Goal: Check status: Check status

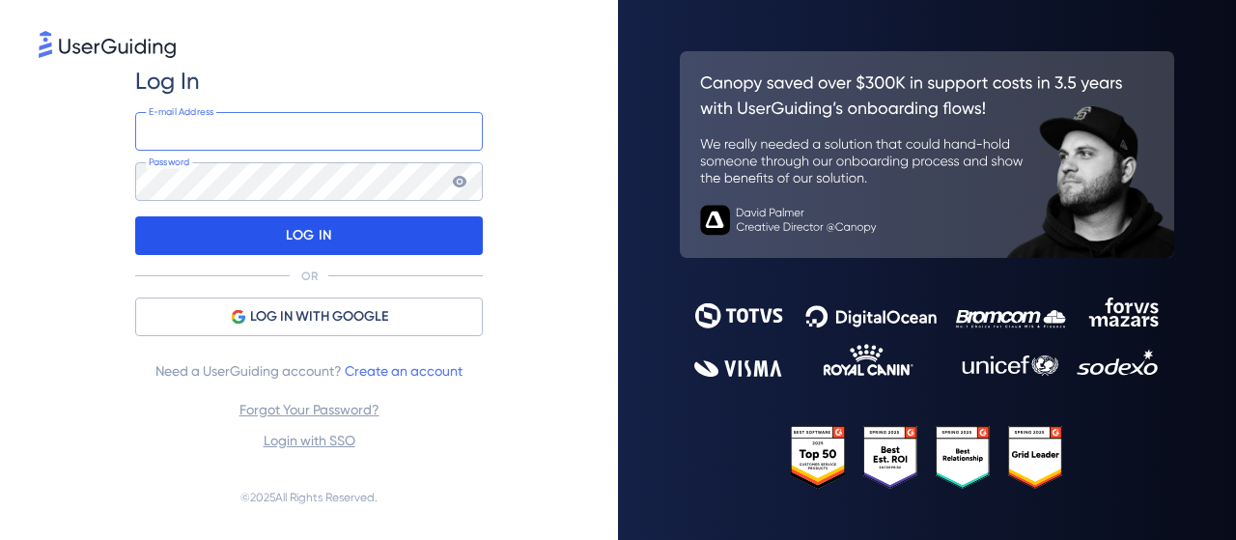
type input "leonardo.jamaral@totvs.com.br"
click at [440, 229] on div "LOG IN" at bounding box center [309, 235] width 348 height 39
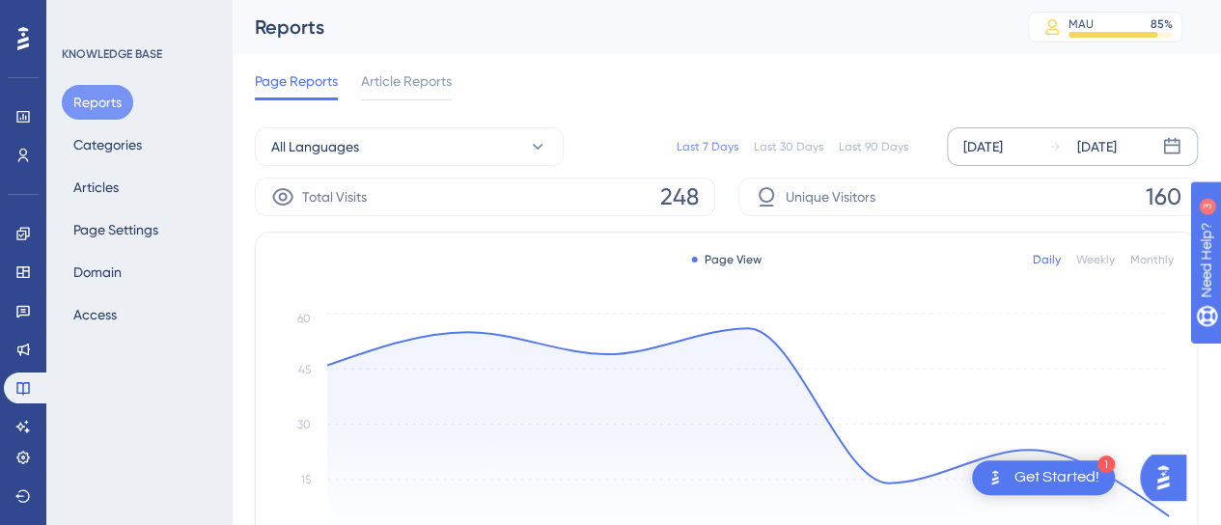
click at [1003, 139] on div "[DATE]" at bounding box center [983, 146] width 40 height 23
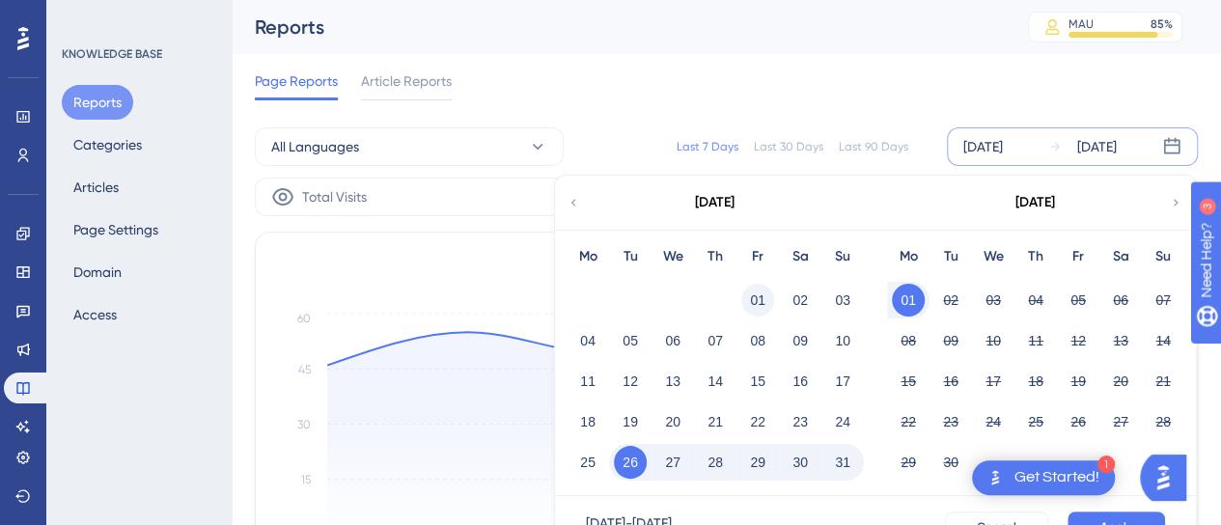
click at [761, 293] on button "01" at bounding box center [757, 300] width 33 height 33
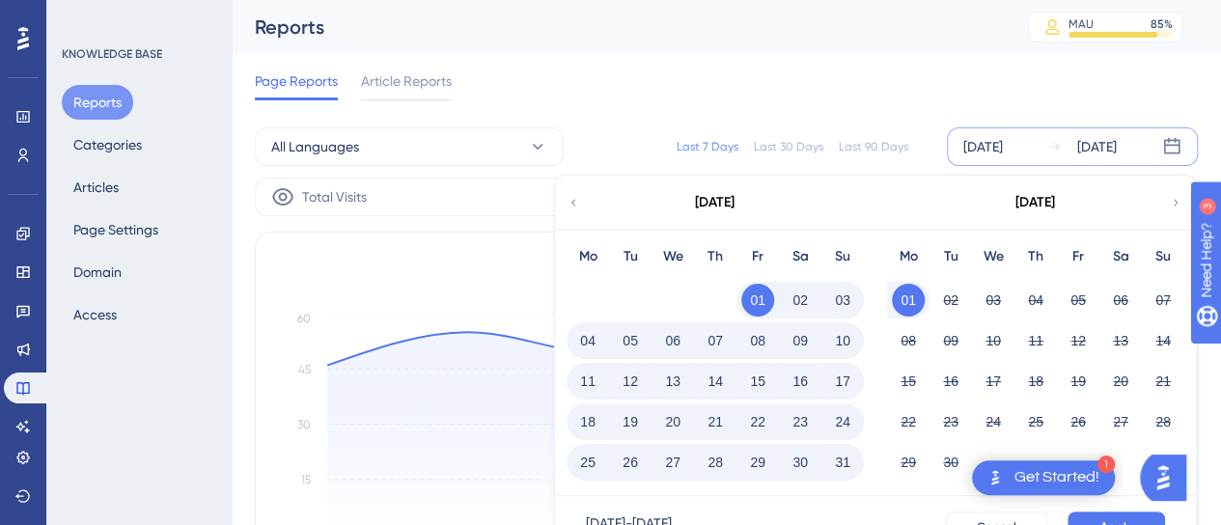
click at [1016, 198] on div "September 2025" at bounding box center [1036, 202] width 40 height 23
click at [573, 206] on icon at bounding box center [574, 202] width 14 height 17
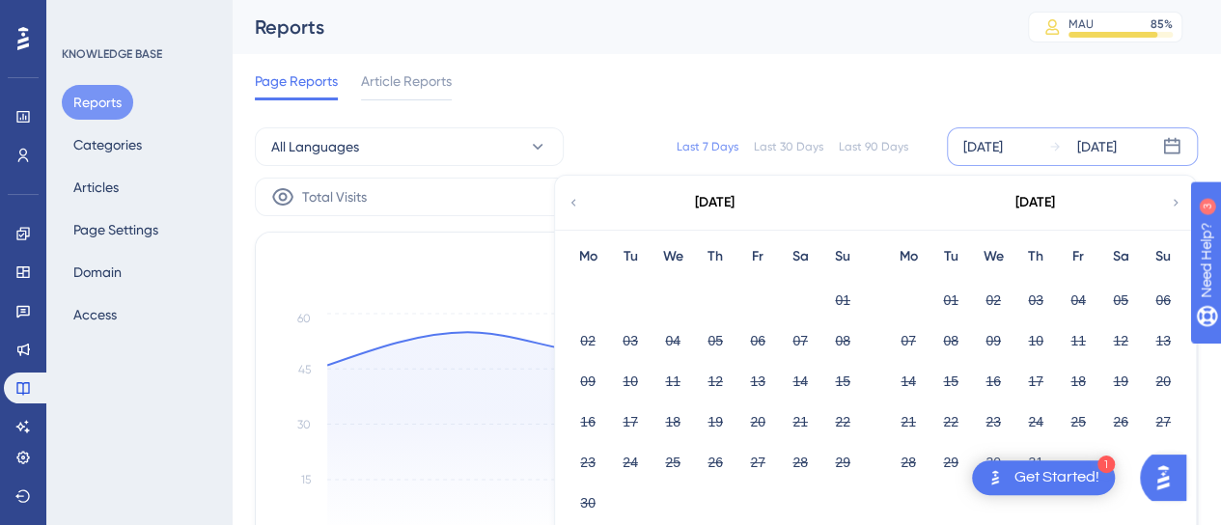
click at [1176, 202] on icon at bounding box center [1176, 202] width 14 height 17
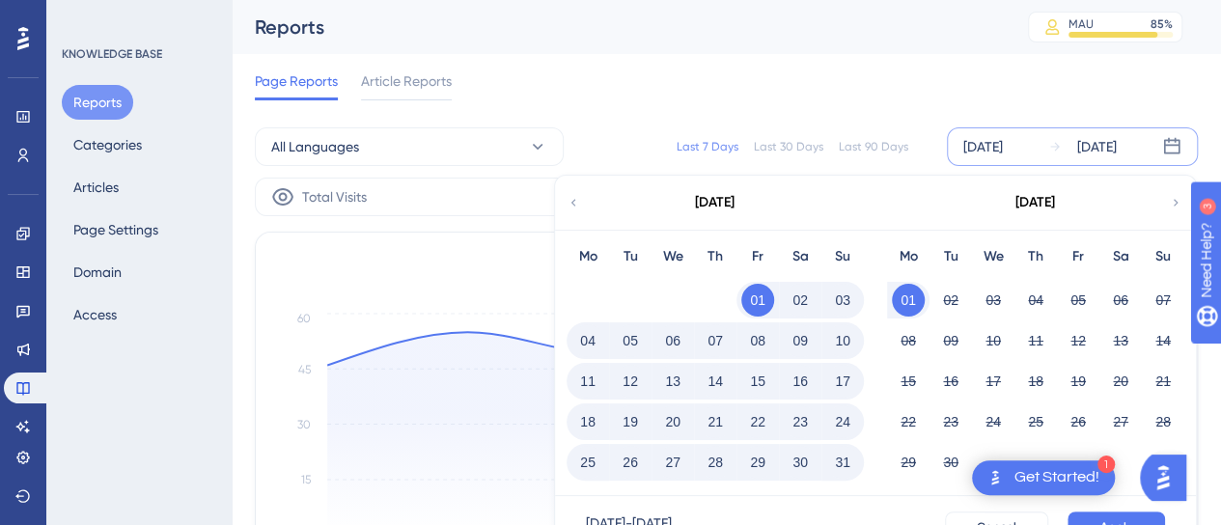
click at [844, 454] on button "31" at bounding box center [842, 462] width 33 height 33
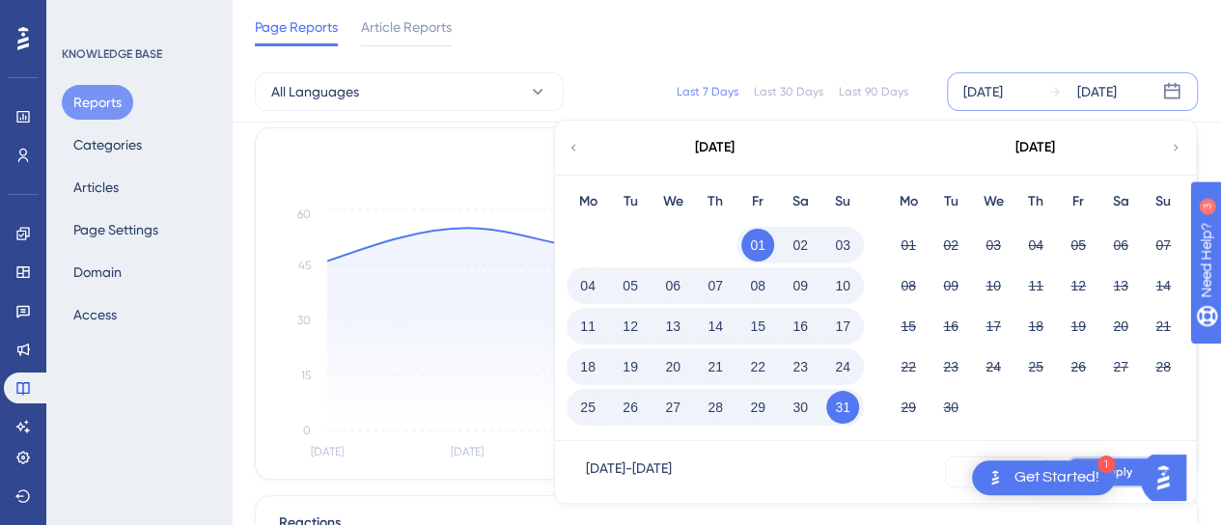
click at [1132, 473] on button "Apply" at bounding box center [1117, 472] width 98 height 31
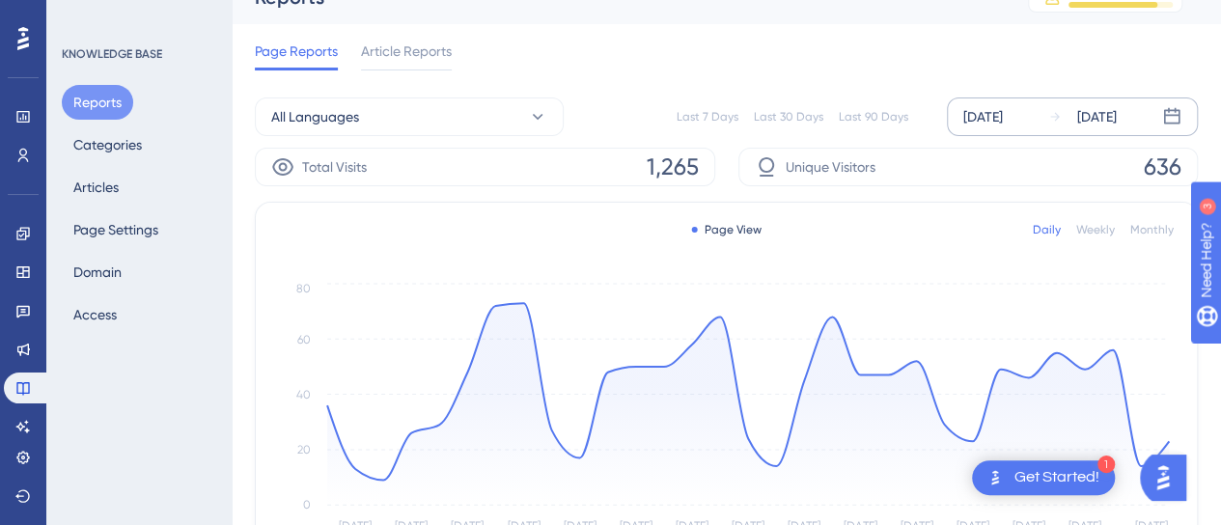
scroll to position [0, 0]
